Goal: Transaction & Acquisition: Obtain resource

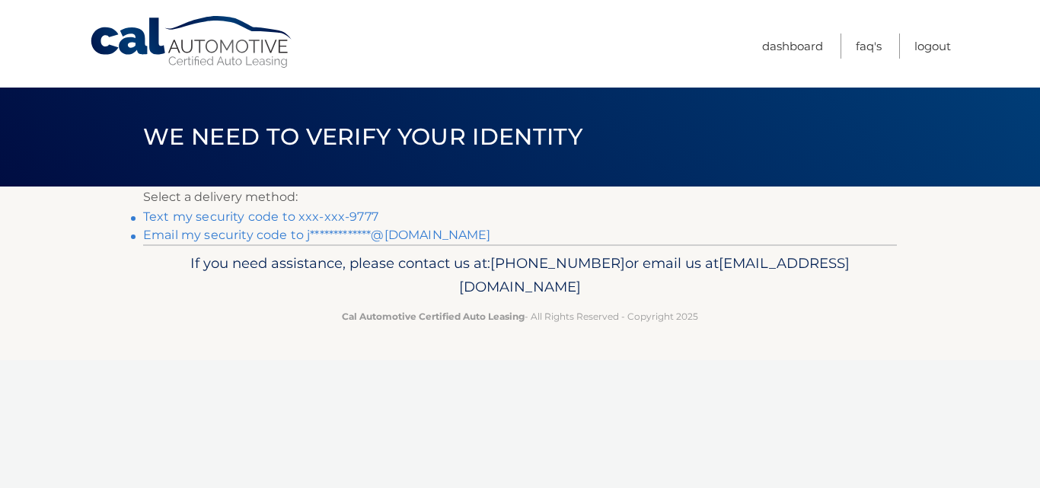
click at [256, 214] on link "Text my security code to xxx-xxx-9777" at bounding box center [260, 216] width 235 height 14
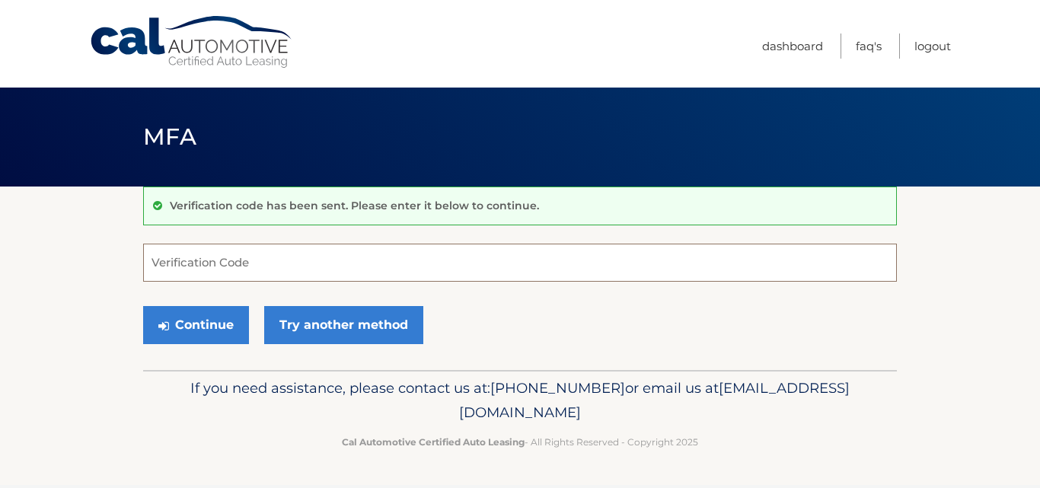
click at [209, 260] on input "Verification Code" at bounding box center [519, 263] width 753 height 38
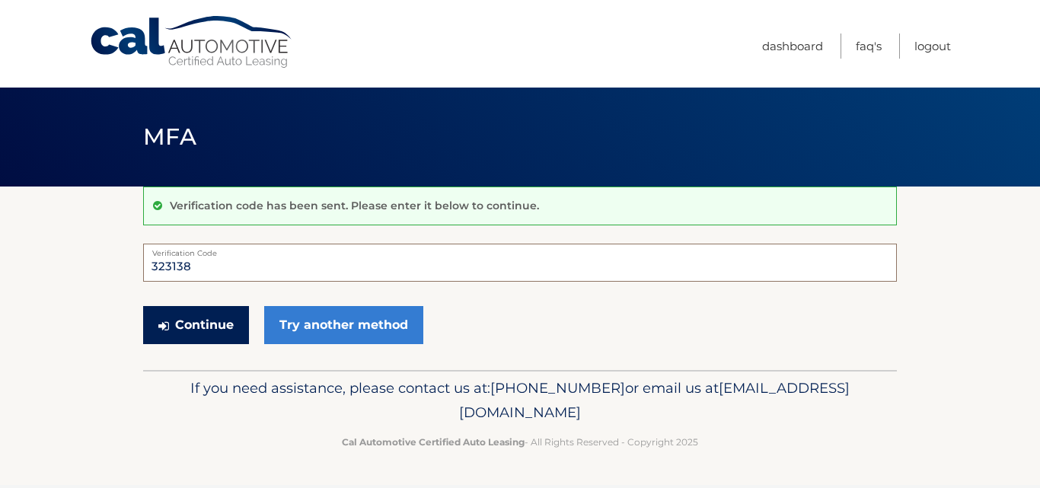
type input "323138"
click at [183, 312] on button "Continue" at bounding box center [196, 325] width 106 height 38
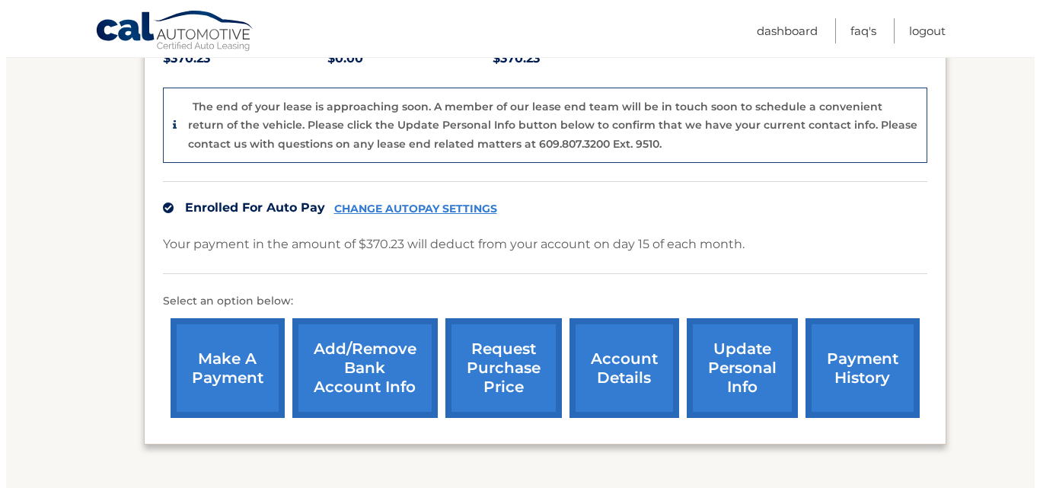
scroll to position [396, 0]
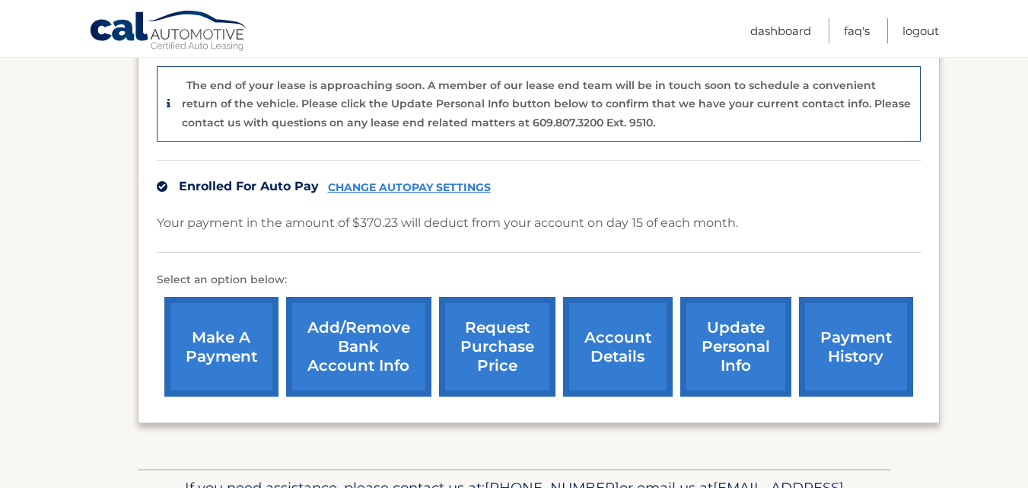
click at [506, 327] on link "request purchase price" at bounding box center [497, 347] width 116 height 100
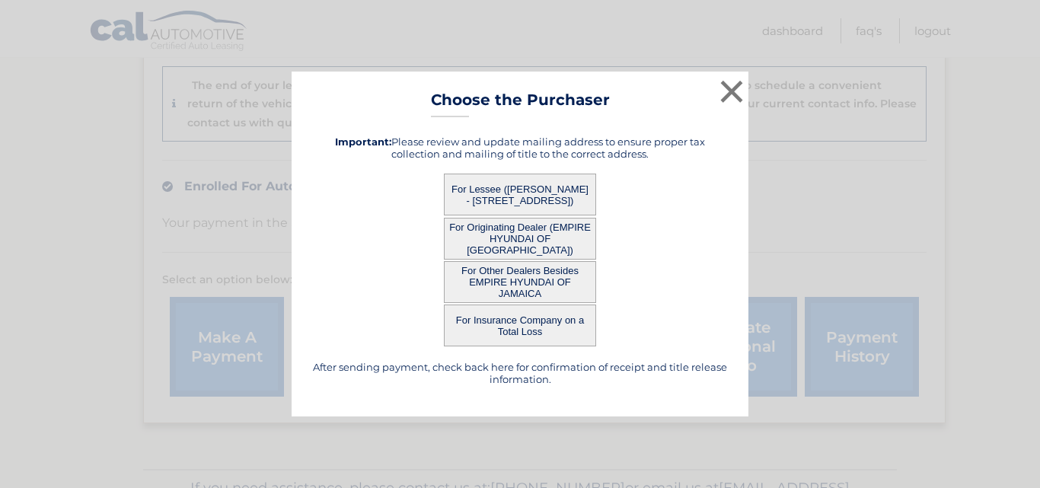
click at [512, 193] on button "For Lessee (JASON GRUENER - 1547 River Rd, , Bergen, NJ 07666)" at bounding box center [520, 195] width 152 height 42
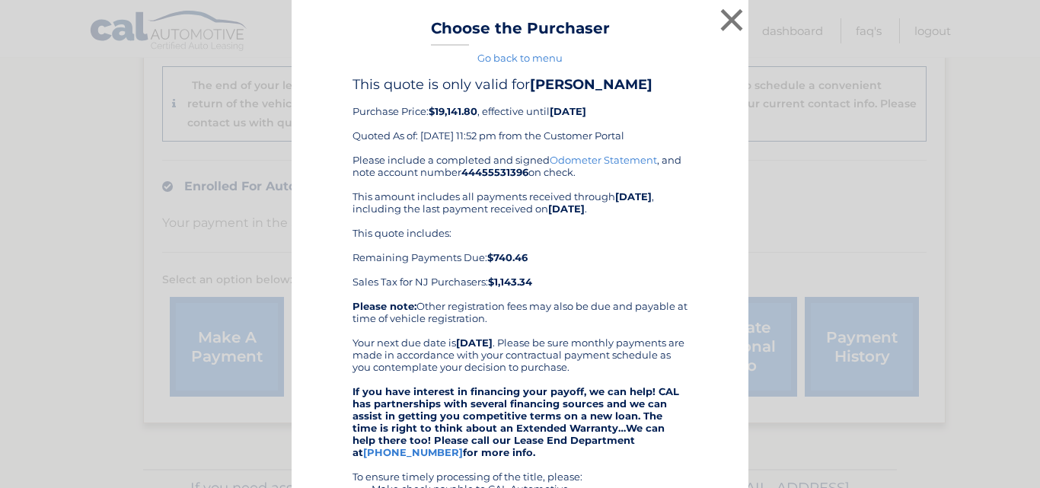
drag, startPoint x: 346, startPoint y: 112, endPoint x: 470, endPoint y: 380, distance: 295.2
click at [470, 380] on div "This quote is only valid for JASON GRUENER Purchase Price: $19,141.80 , effecti…" at bounding box center [520, 427] width 419 height 703
click at [470, 380] on div "Please include a completed and signed Odometer Statement , and note account num…" at bounding box center [519, 416] width 335 height 524
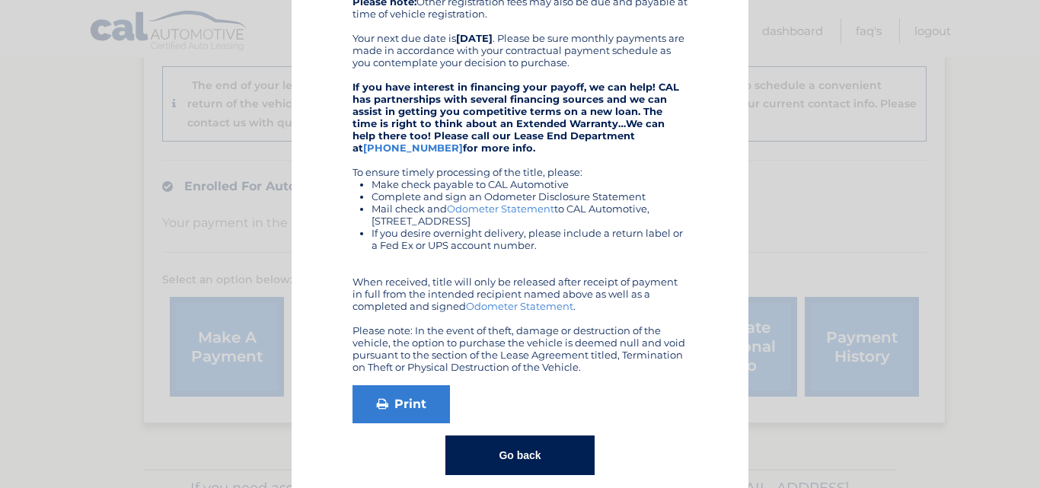
scroll to position [323, 0]
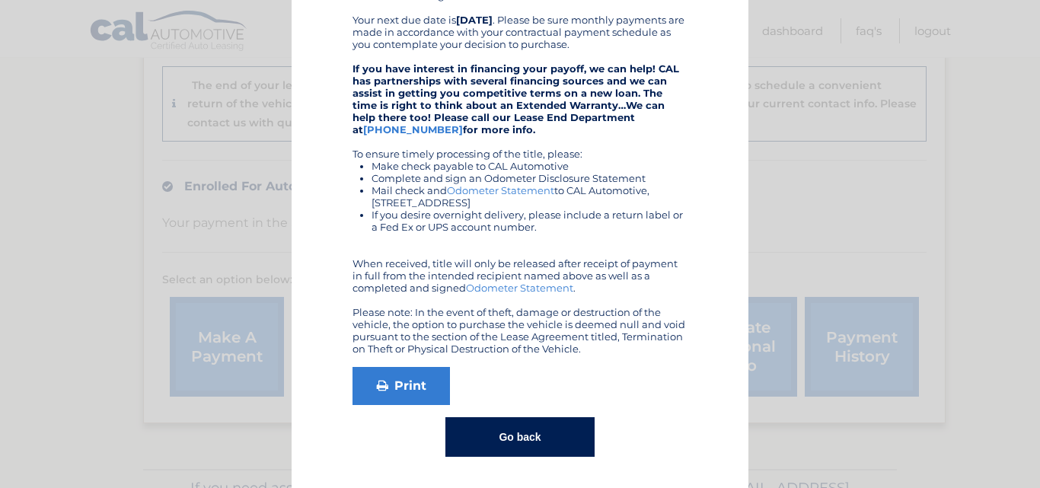
click at [540, 432] on button "Go back" at bounding box center [519, 437] width 148 height 40
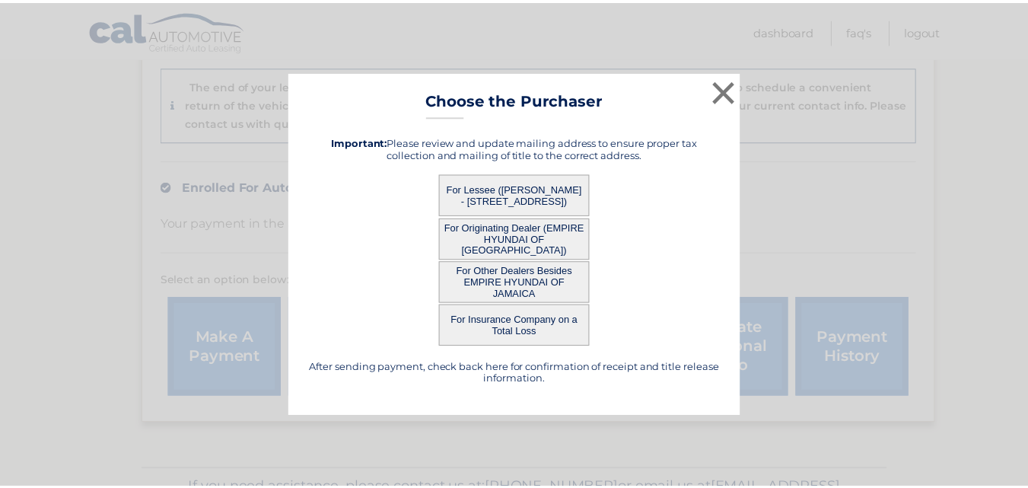
scroll to position [0, 0]
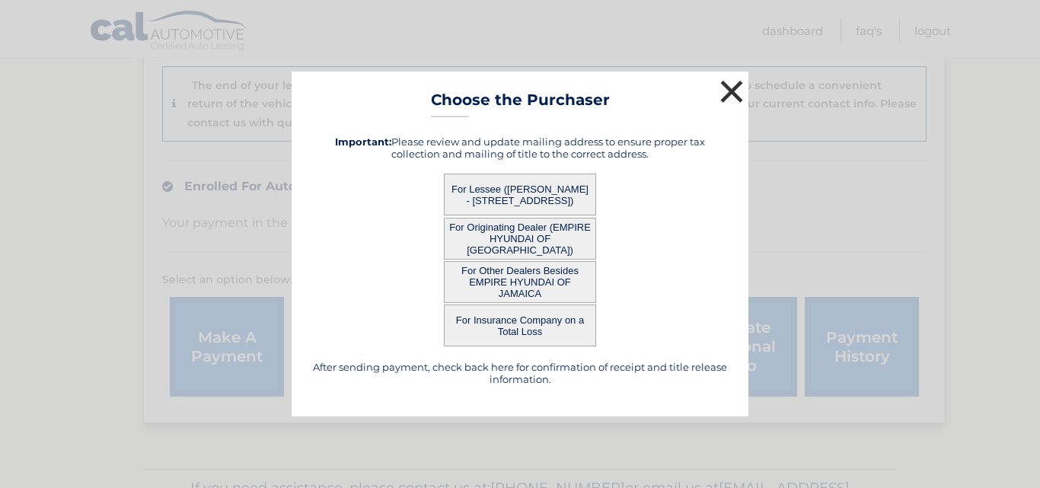
click at [725, 104] on button "×" at bounding box center [731, 91] width 30 height 30
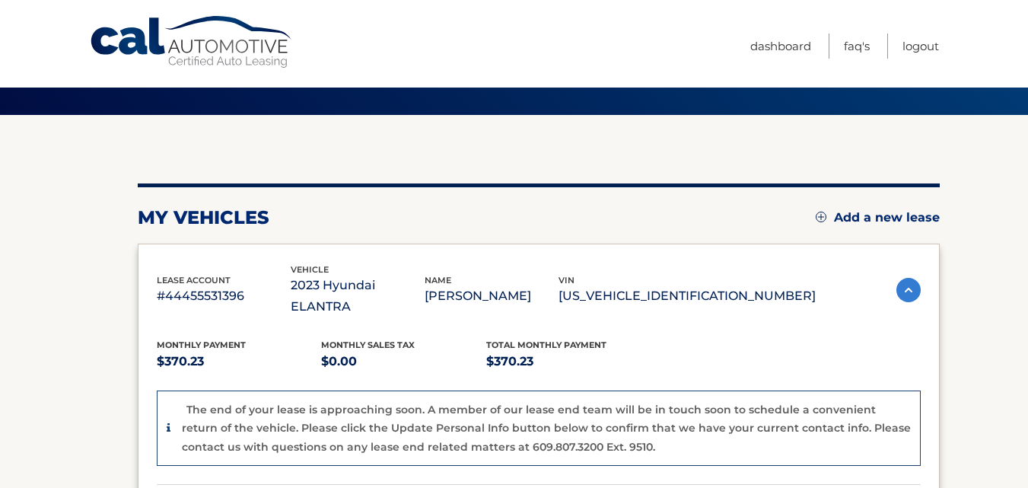
scroll to position [45, 0]
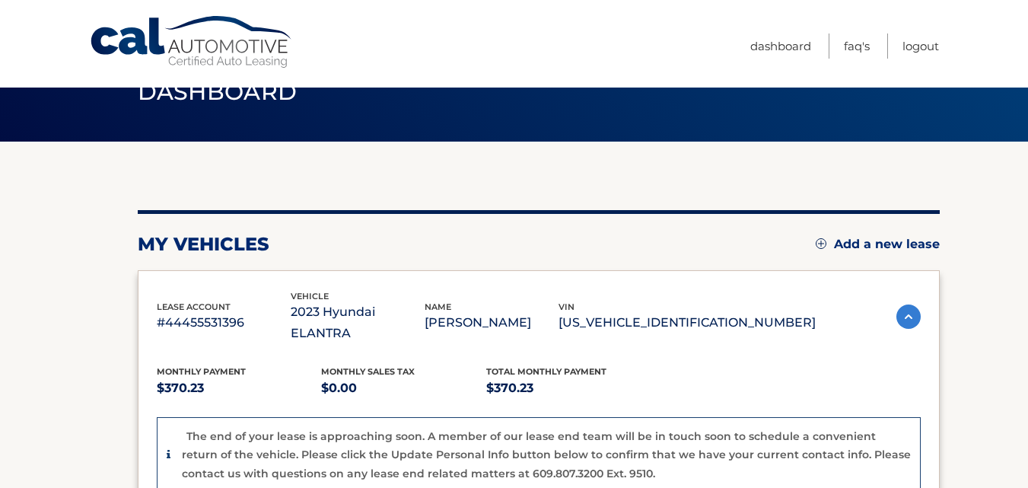
drag, startPoint x: 650, startPoint y: 312, endPoint x: 789, endPoint y: 313, distance: 138.5
click at [789, 313] on p "5NPLM4AG1PH094150" at bounding box center [687, 322] width 257 height 21
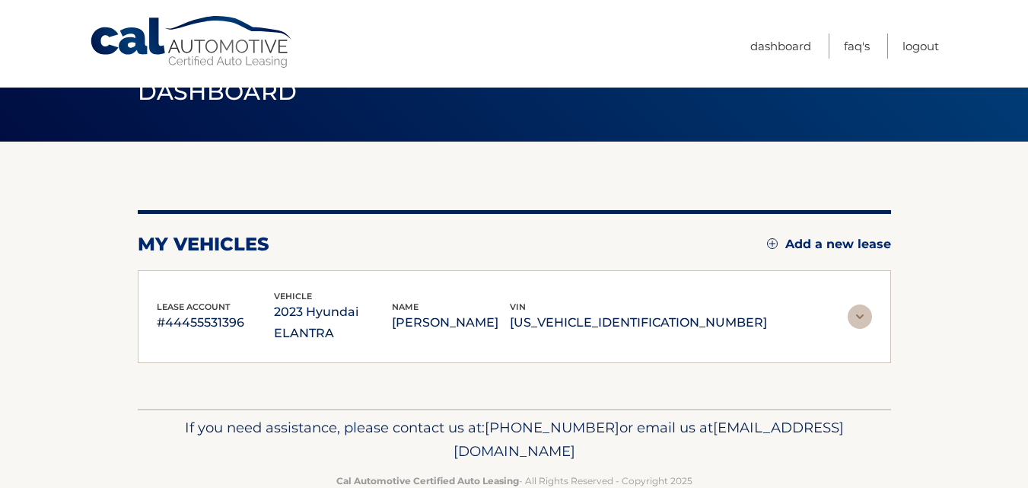
click at [863, 305] on img at bounding box center [860, 316] width 24 height 24
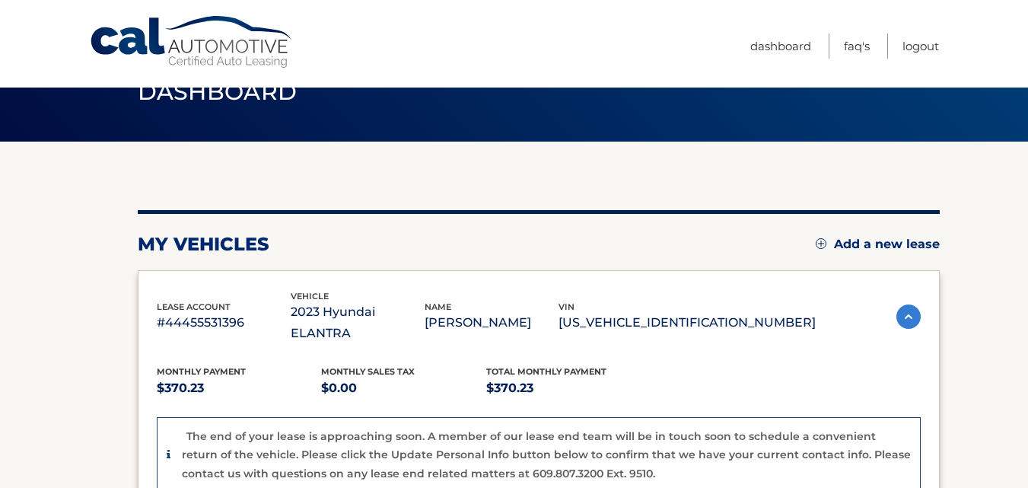
copy p "5NPLM4AG1PH094150"
click at [78, 323] on section "my vehicles Add a new lease lease account #44455531396 vehicle 2023 Hyundai ELA…" at bounding box center [514, 481] width 1028 height 678
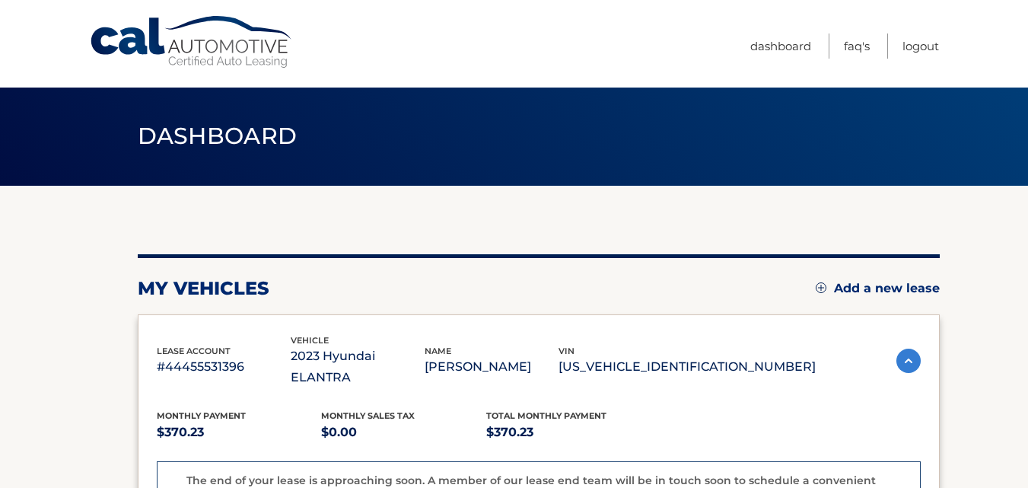
scroll to position [0, 0]
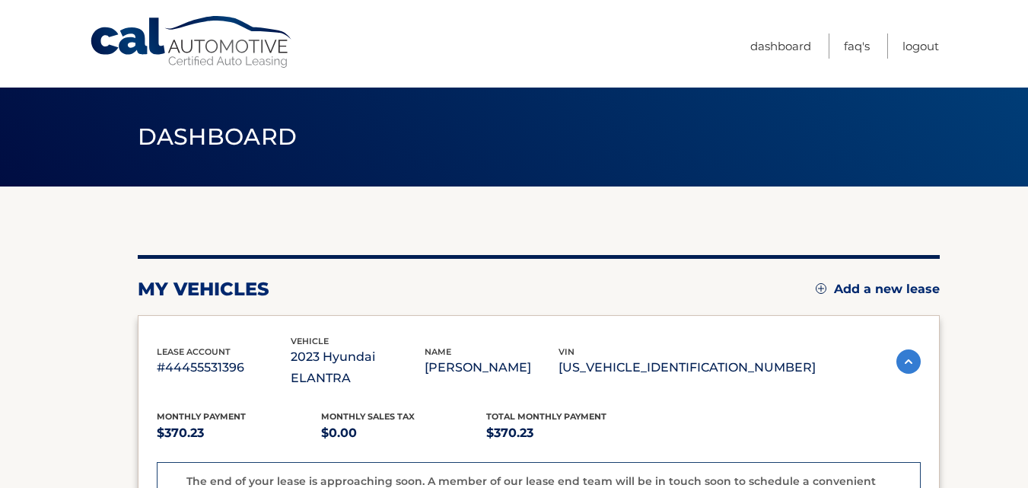
click at [358, 353] on p "2023 Hyundai ELANTRA" at bounding box center [358, 367] width 134 height 43
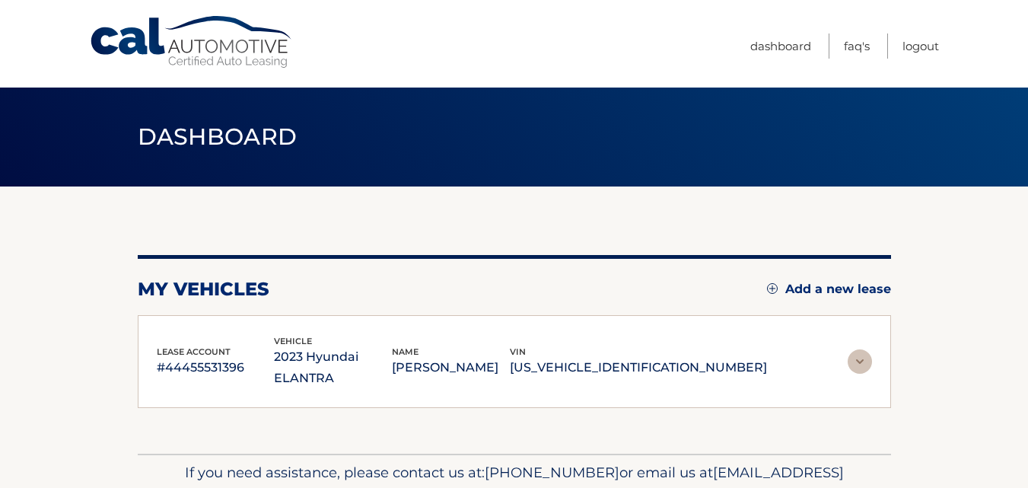
click at [358, 353] on p "2023 Hyundai ELANTRA" at bounding box center [333, 367] width 118 height 43
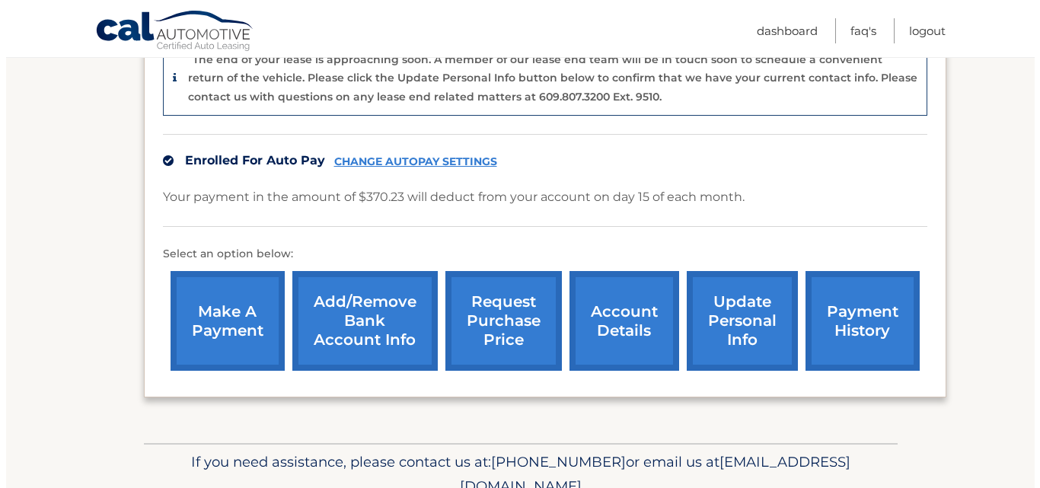
scroll to position [457, 0]
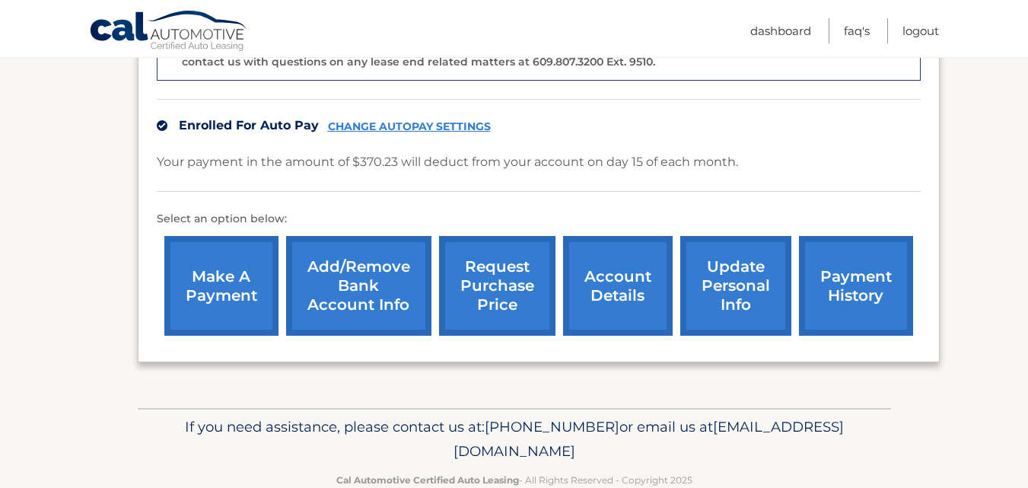
click at [469, 258] on link "request purchase price" at bounding box center [497, 286] width 116 height 100
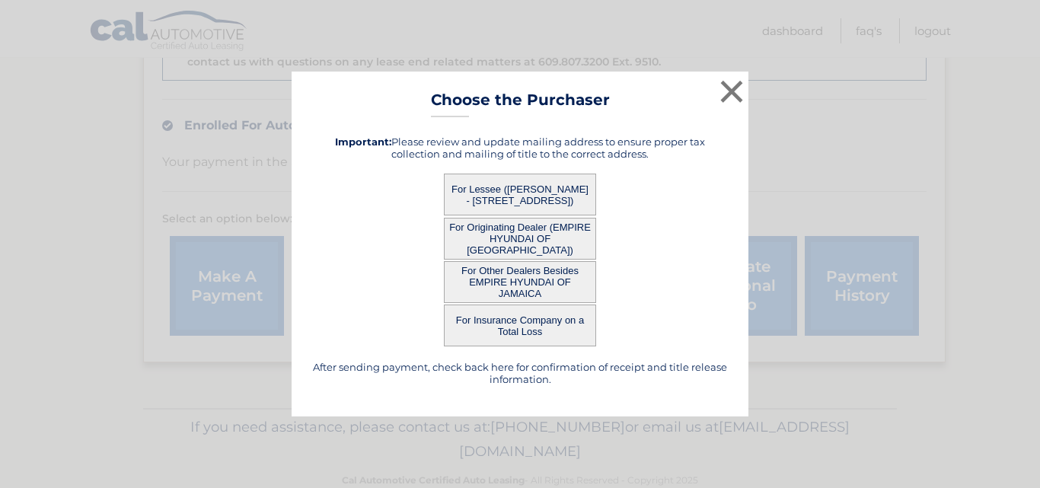
click at [472, 195] on button "For Lessee (JASON GRUENER - 1547 River Rd, , Bergen, NJ 07666)" at bounding box center [520, 195] width 152 height 42
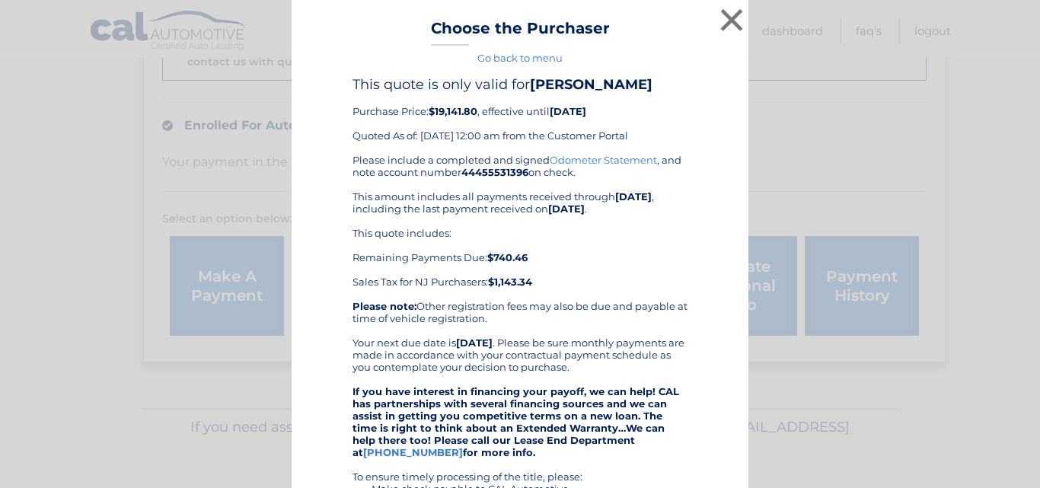
click at [611, 308] on div "Please include a completed and signed Odometer Statement , and note account num…" at bounding box center [519, 416] width 335 height 524
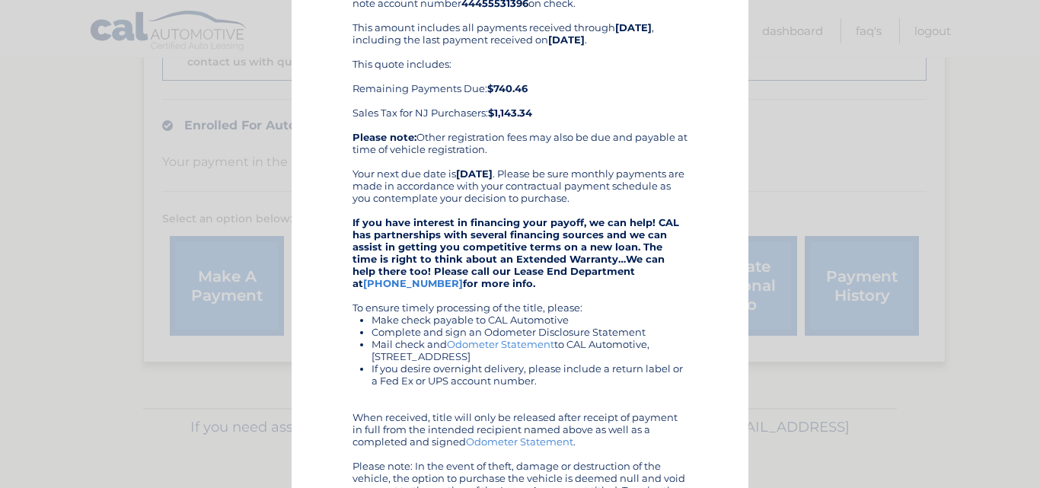
scroll to position [140, 0]
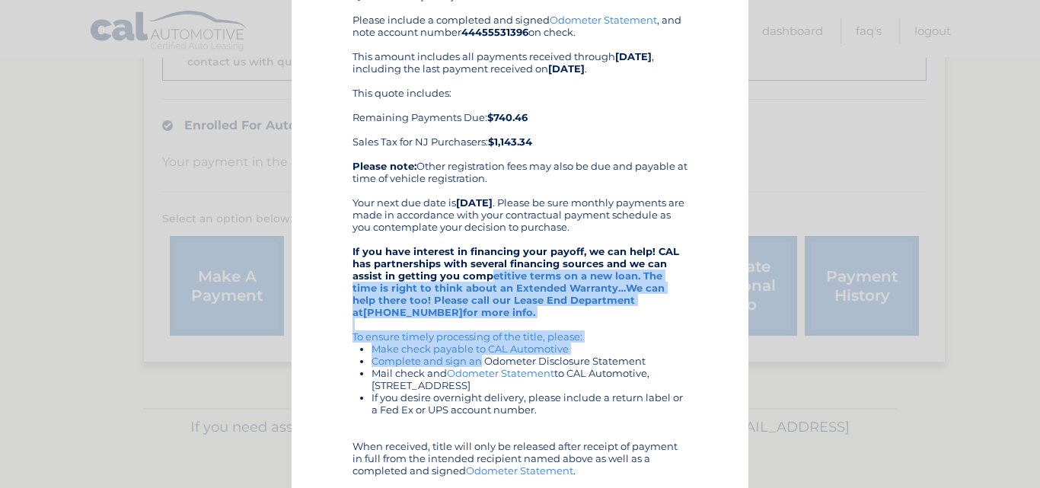
drag, startPoint x: 483, startPoint y: 272, endPoint x: 473, endPoint y: 360, distance: 88.0
click at [473, 360] on div "Please include a completed and signed Odometer Statement , and note account num…" at bounding box center [519, 276] width 335 height 524
click at [473, 360] on li "Complete and sign an Odometer Disclosure Statement" at bounding box center [529, 361] width 316 height 12
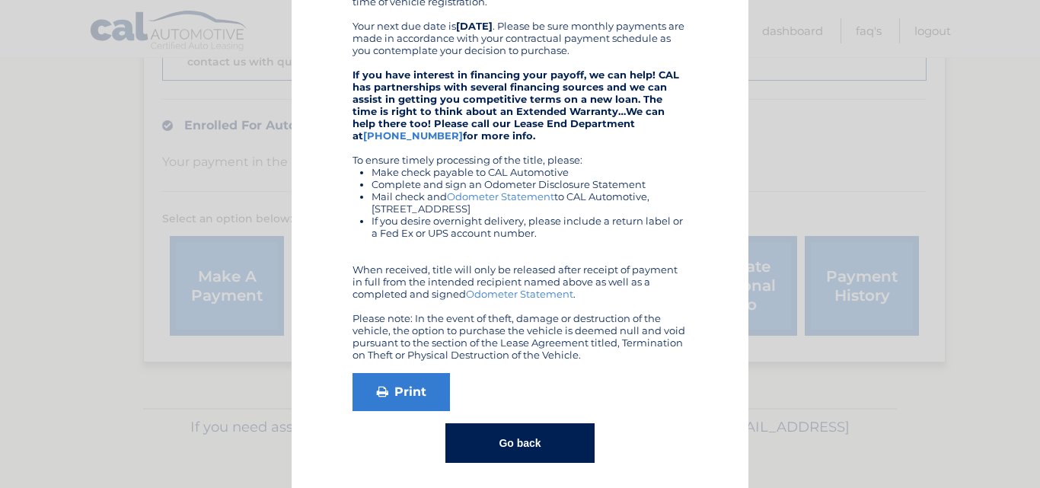
scroll to position [323, 0]
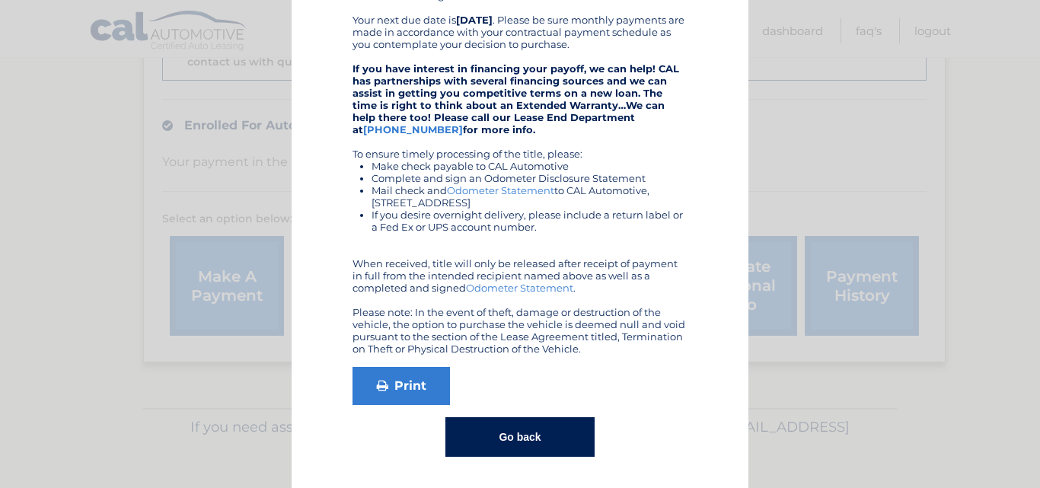
click at [504, 426] on button "Go back" at bounding box center [519, 437] width 148 height 40
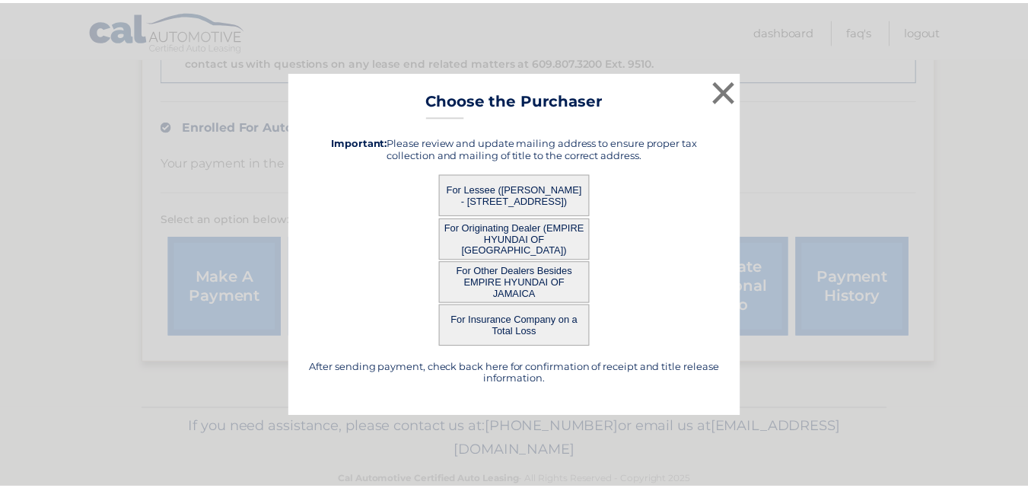
scroll to position [0, 0]
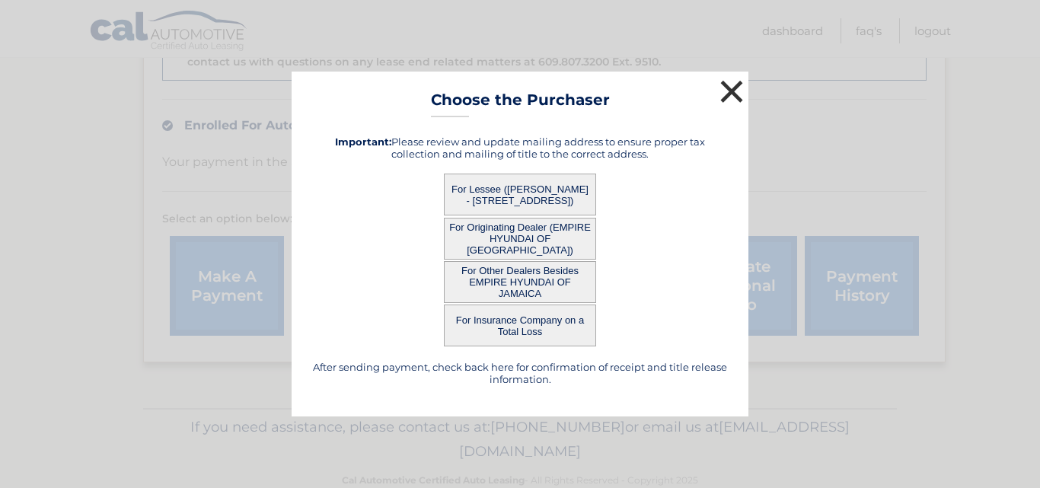
click at [728, 89] on button "×" at bounding box center [731, 91] width 30 height 30
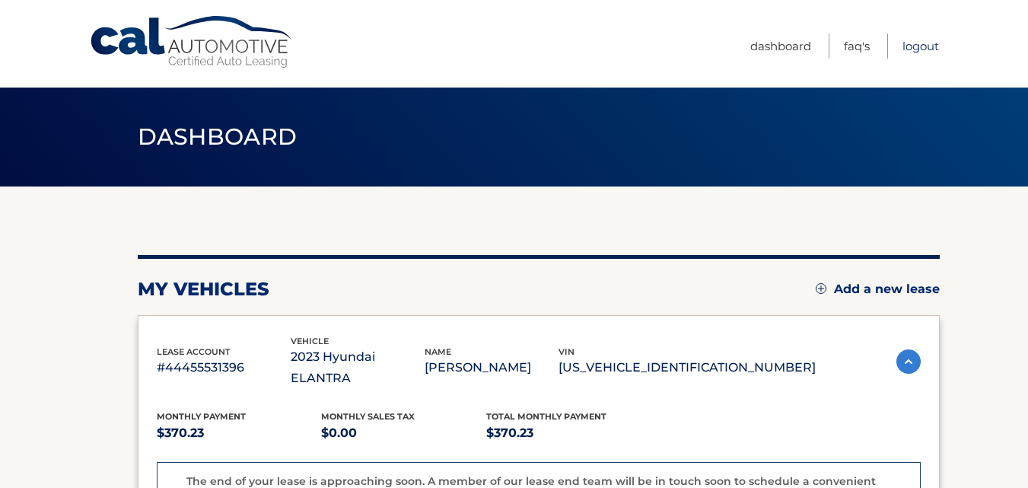
click at [915, 49] on link "Logout" at bounding box center [921, 45] width 37 height 25
